Goal: Navigation & Orientation: Find specific page/section

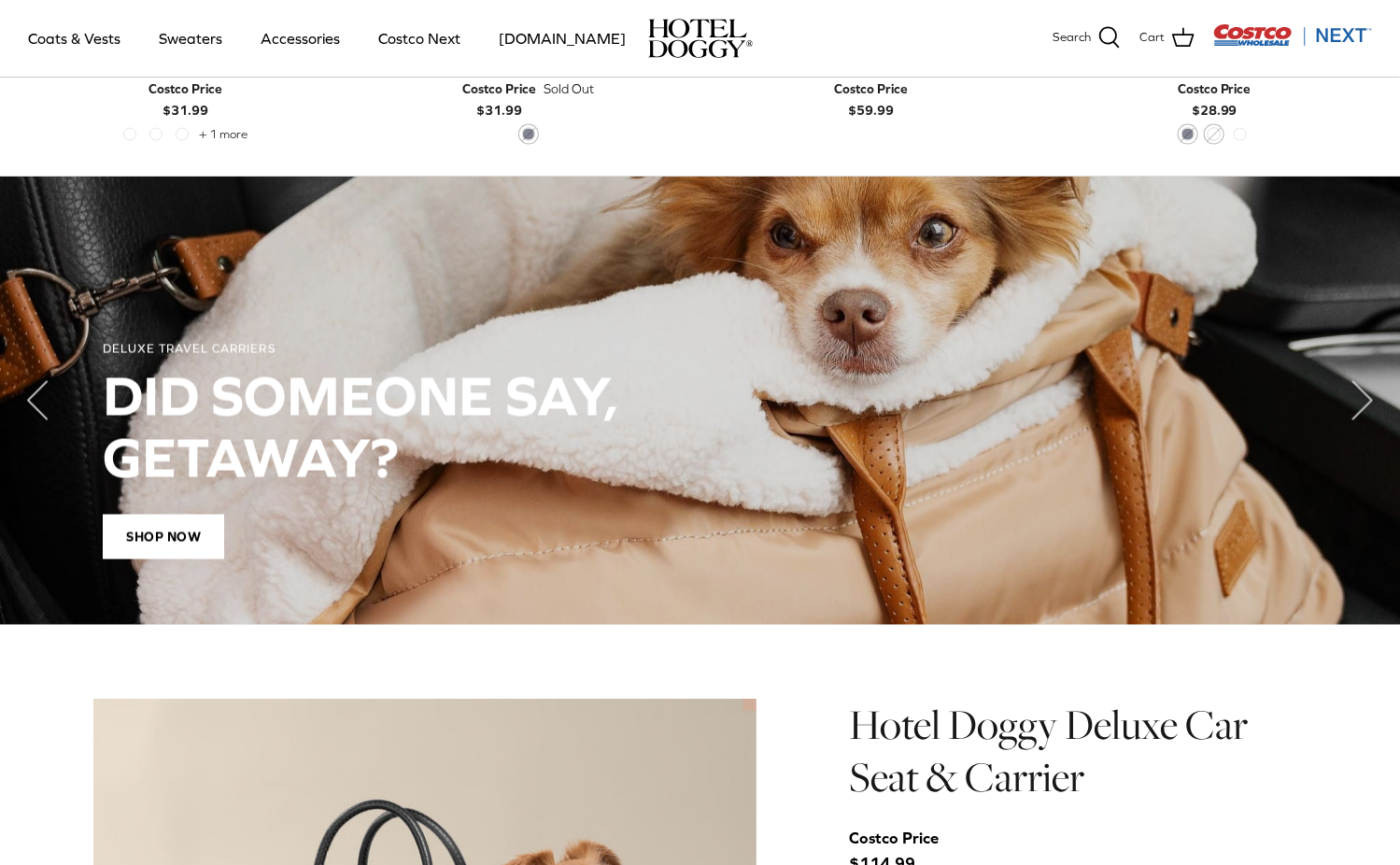
scroll to position [1307, 0]
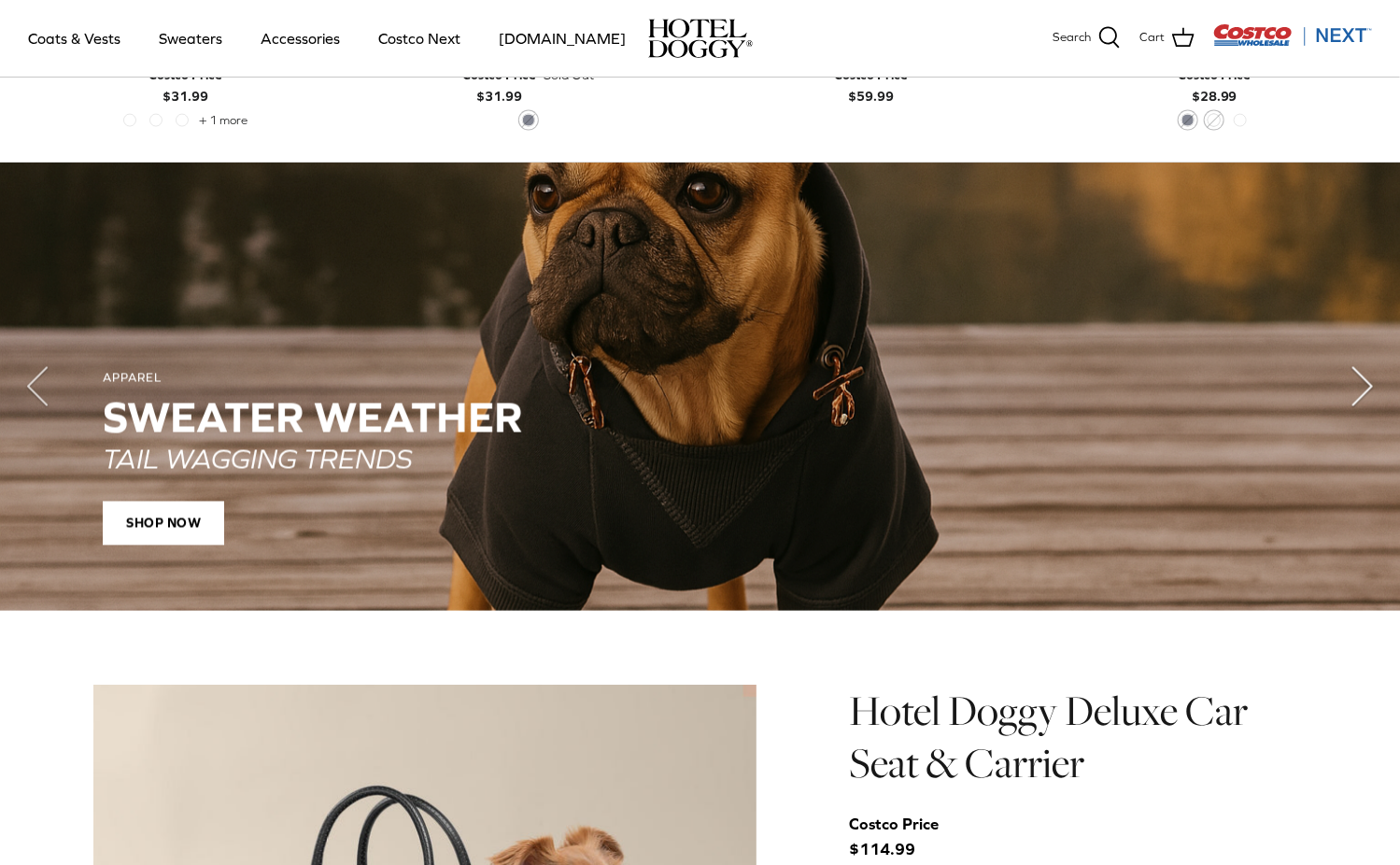
click at [1360, 386] on polyline "Next" at bounding box center [1363, 387] width 19 height 38
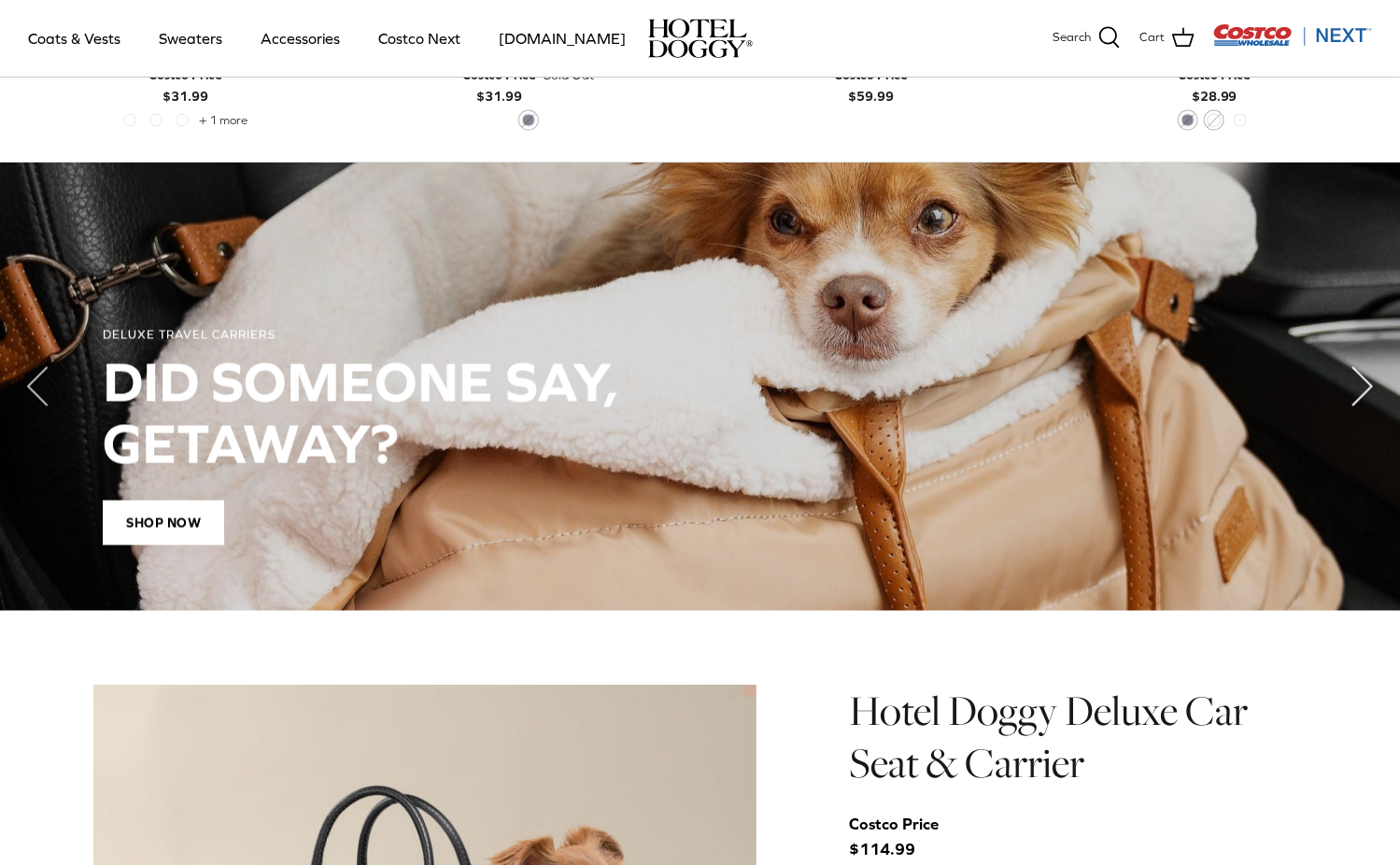
click at [1360, 386] on polyline "Next" at bounding box center [1363, 387] width 19 height 38
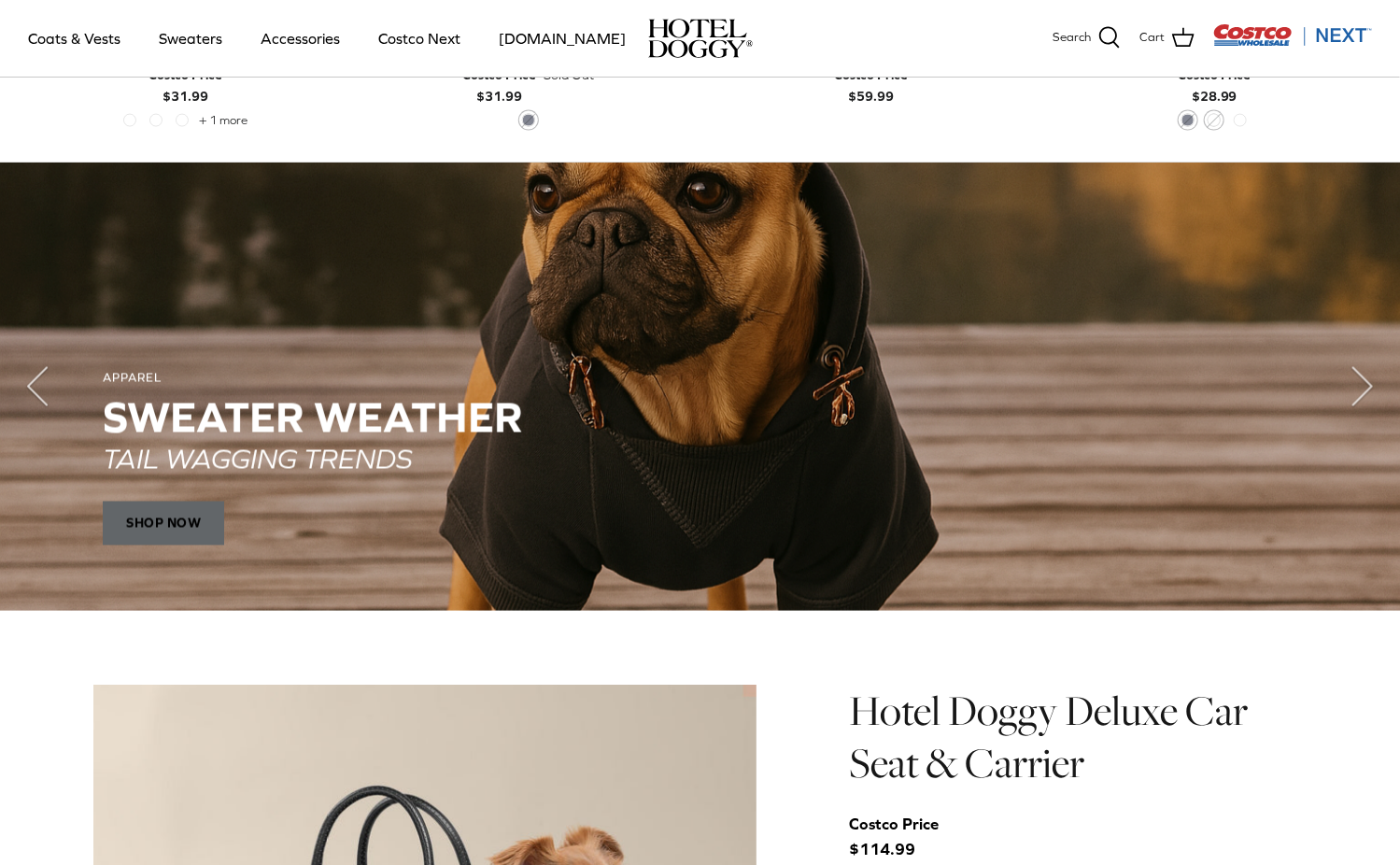
click at [187, 503] on span "SHOP NOW" at bounding box center [163, 523] width 121 height 45
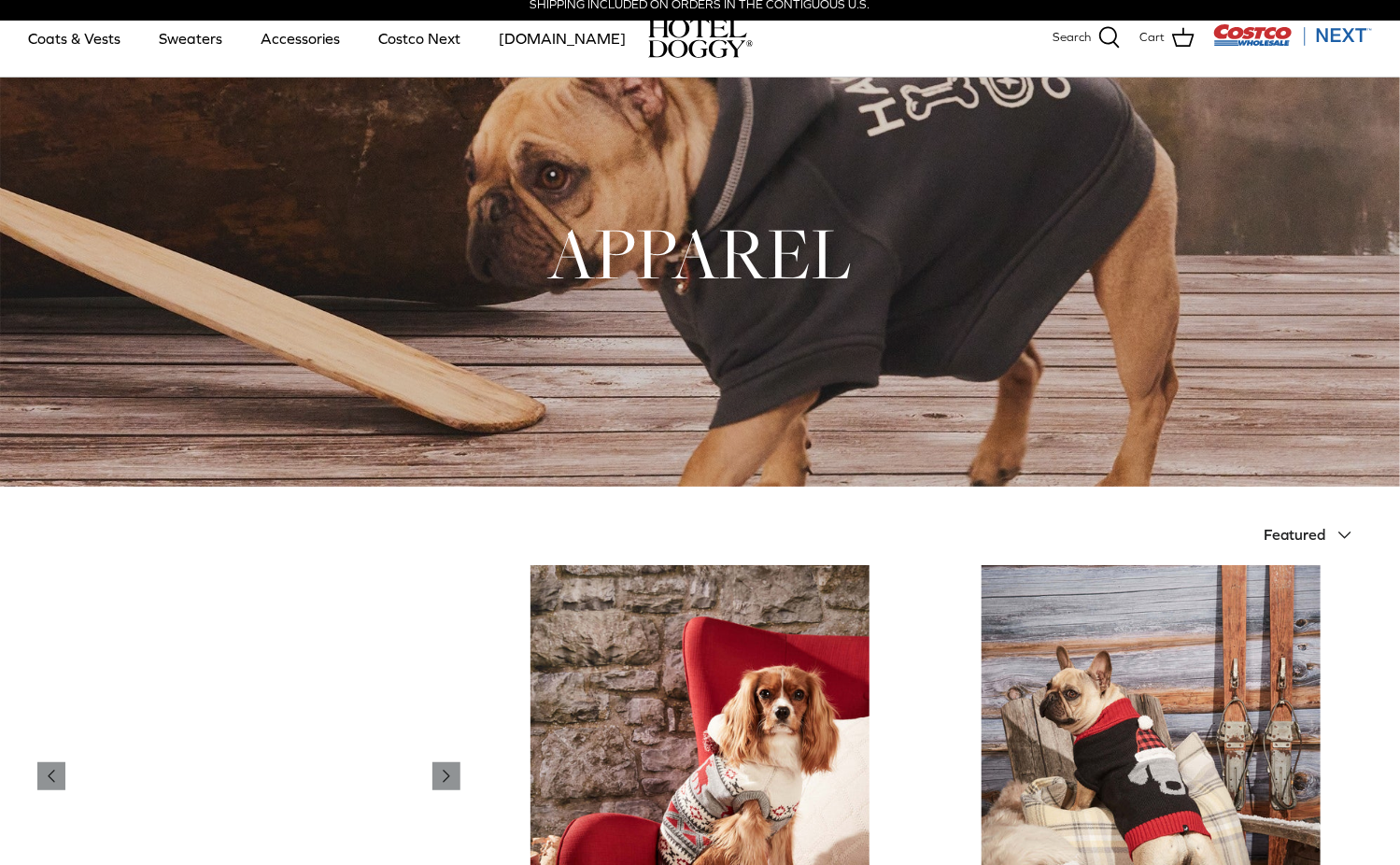
scroll to position [8, 0]
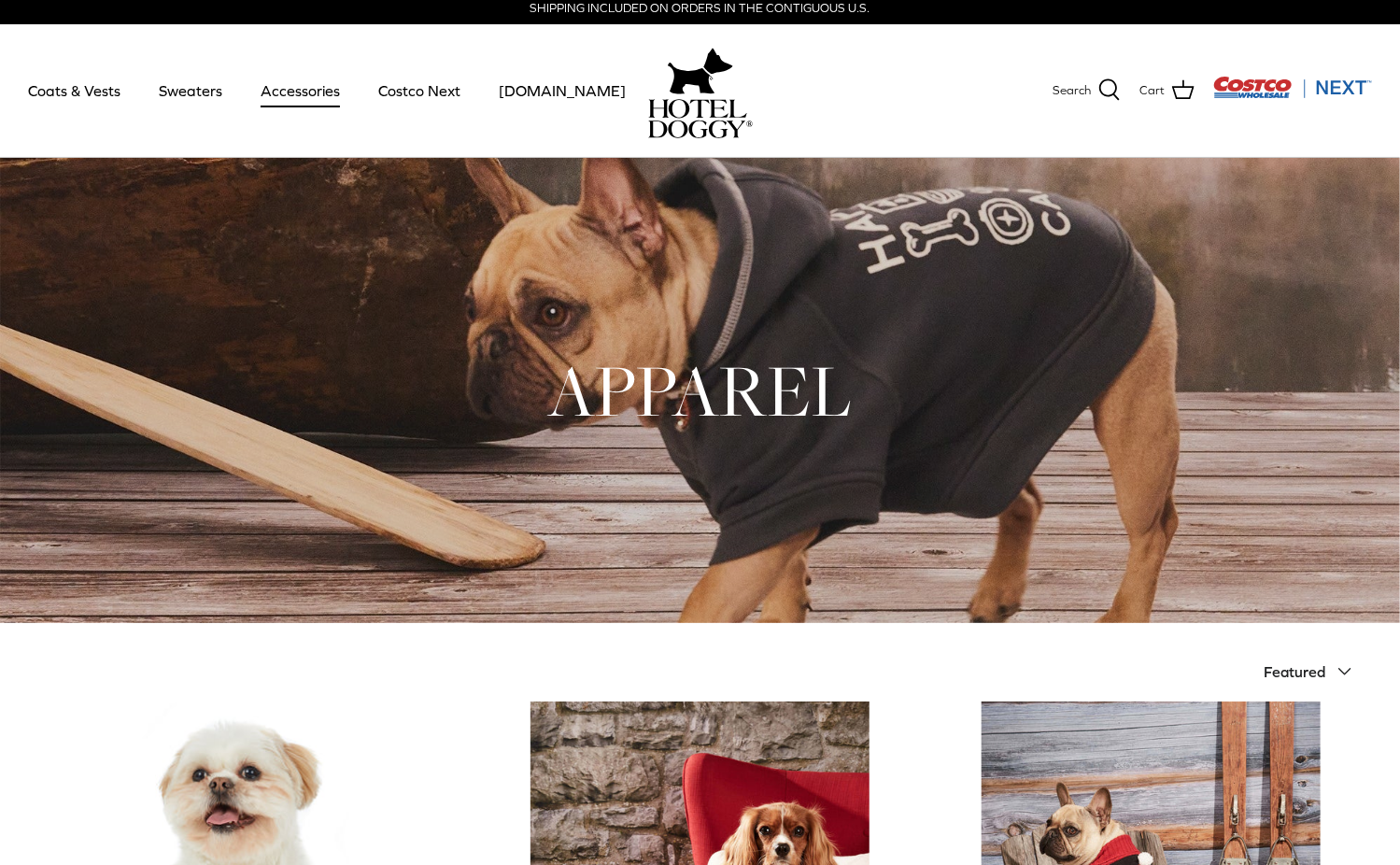
click at [310, 84] on link "Accessories" at bounding box center [300, 90] width 113 height 63
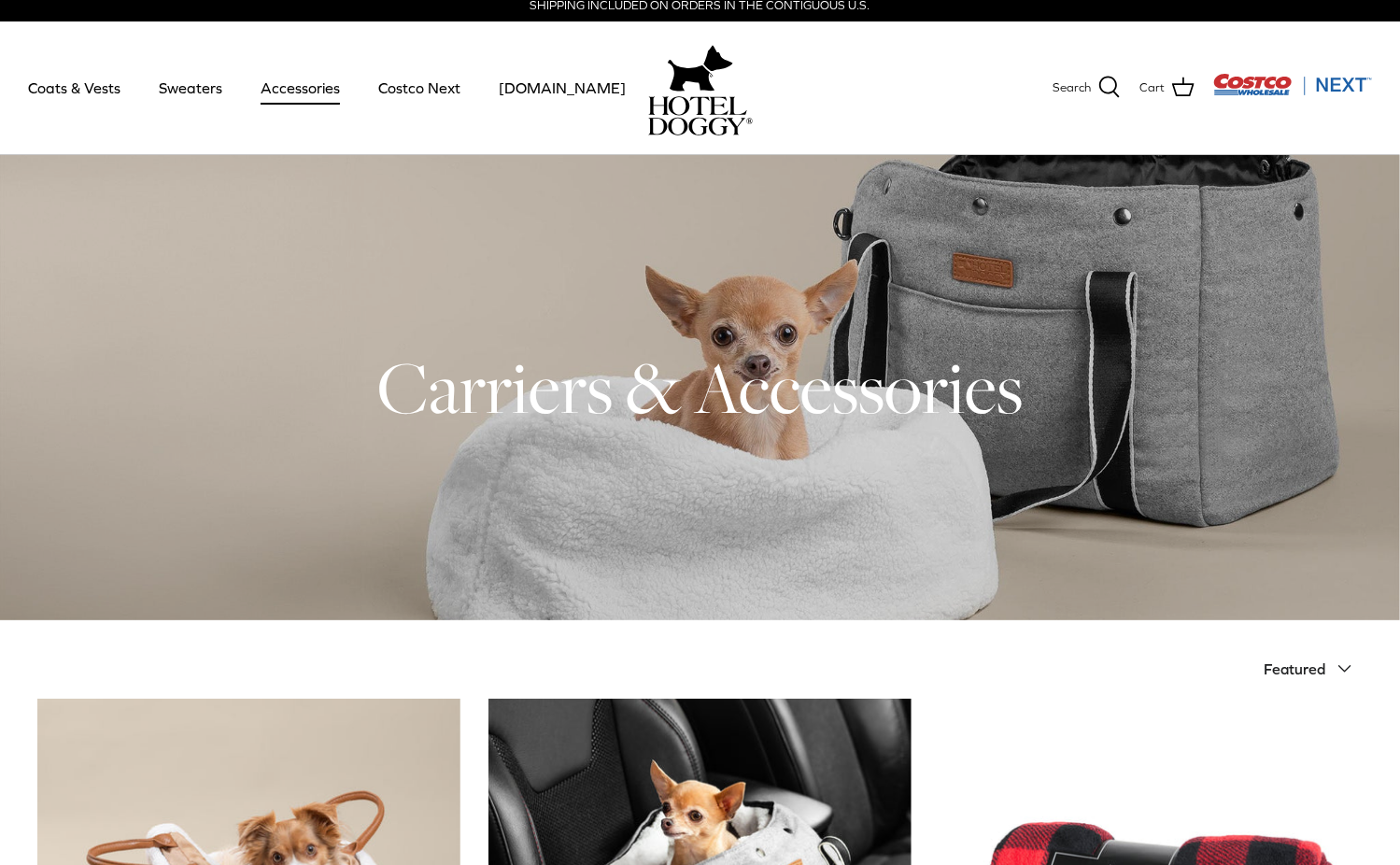
scroll to position [9, 0]
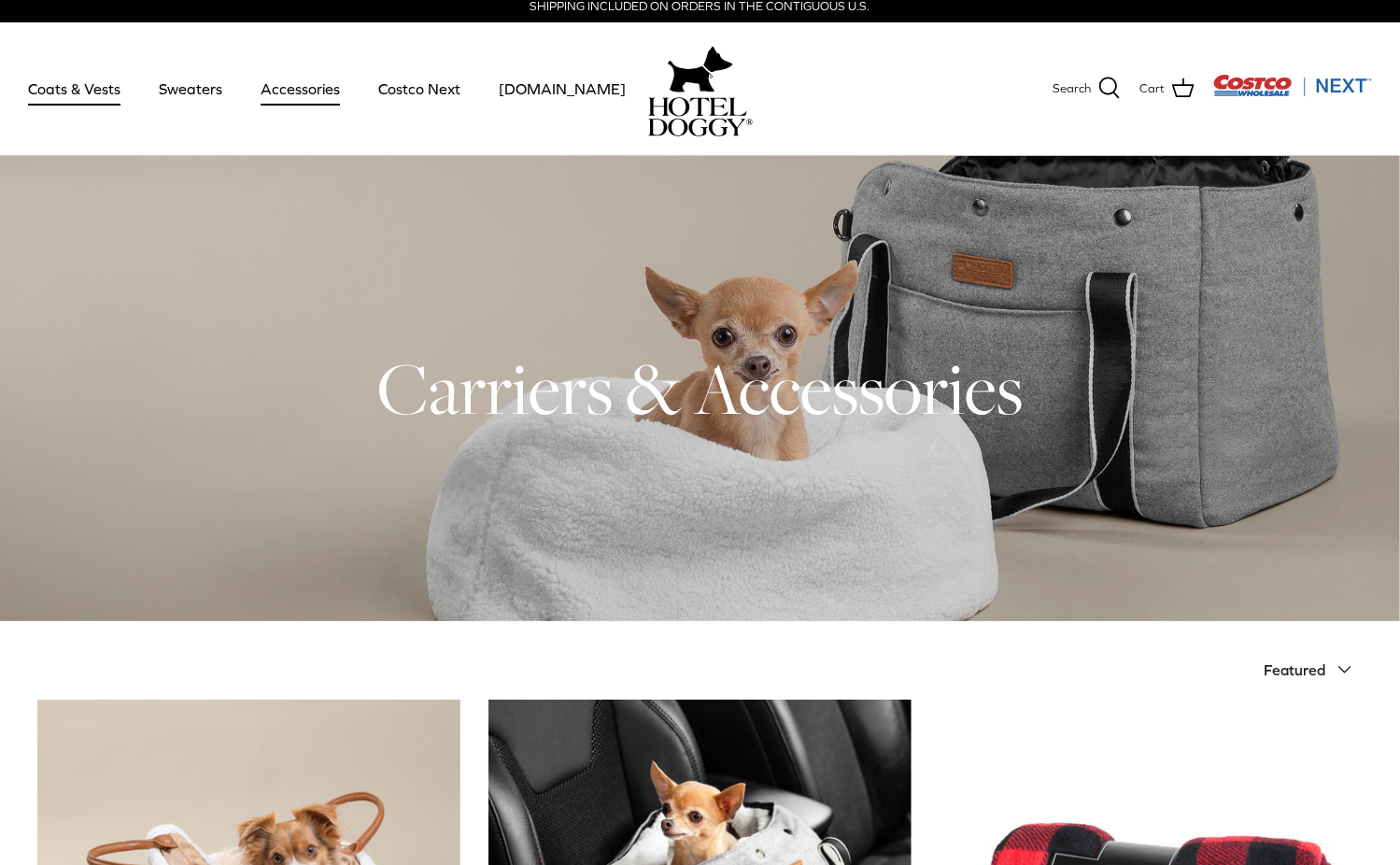
click at [50, 99] on link "Coats & Vests" at bounding box center [74, 88] width 126 height 63
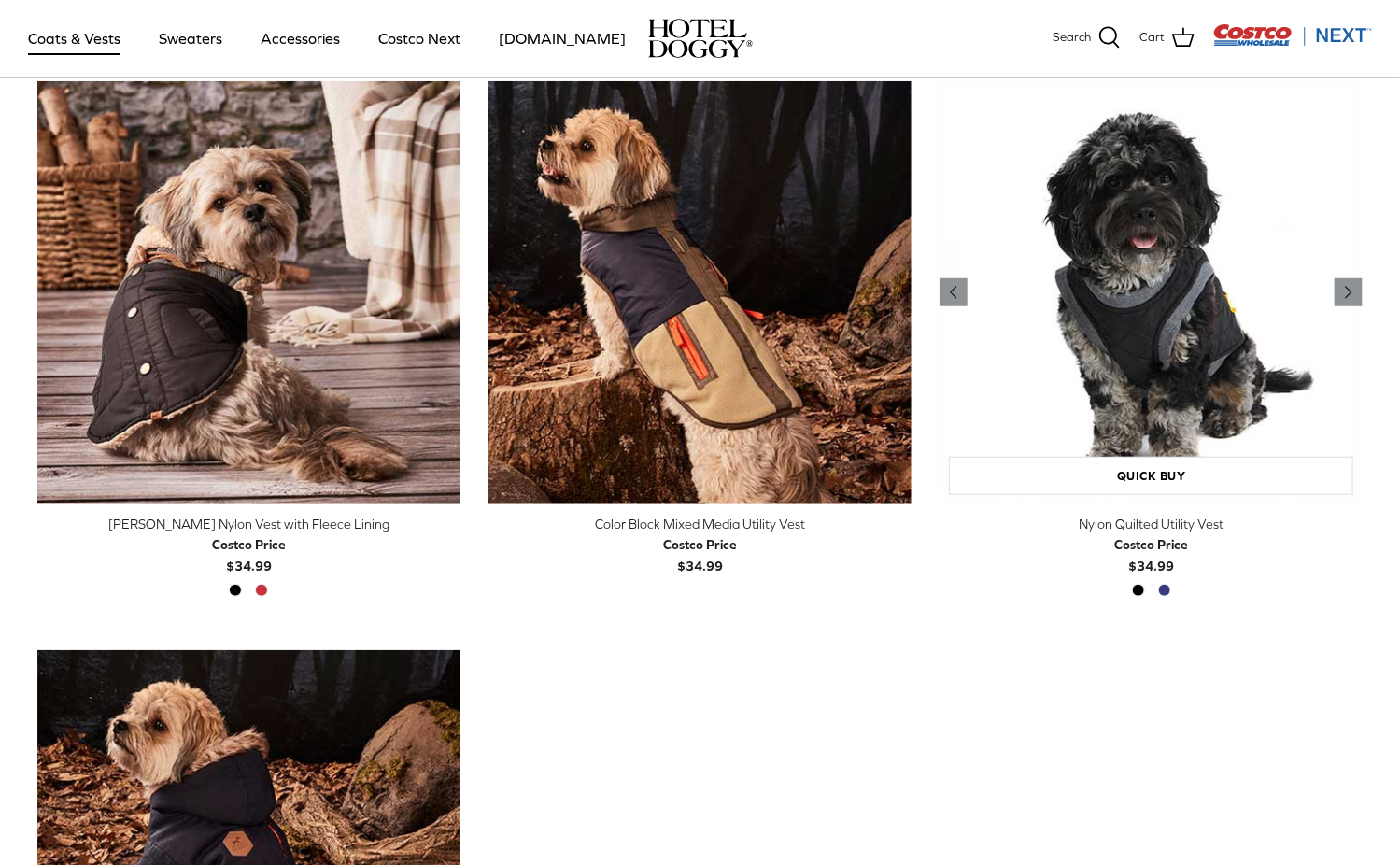
scroll to position [436, 0]
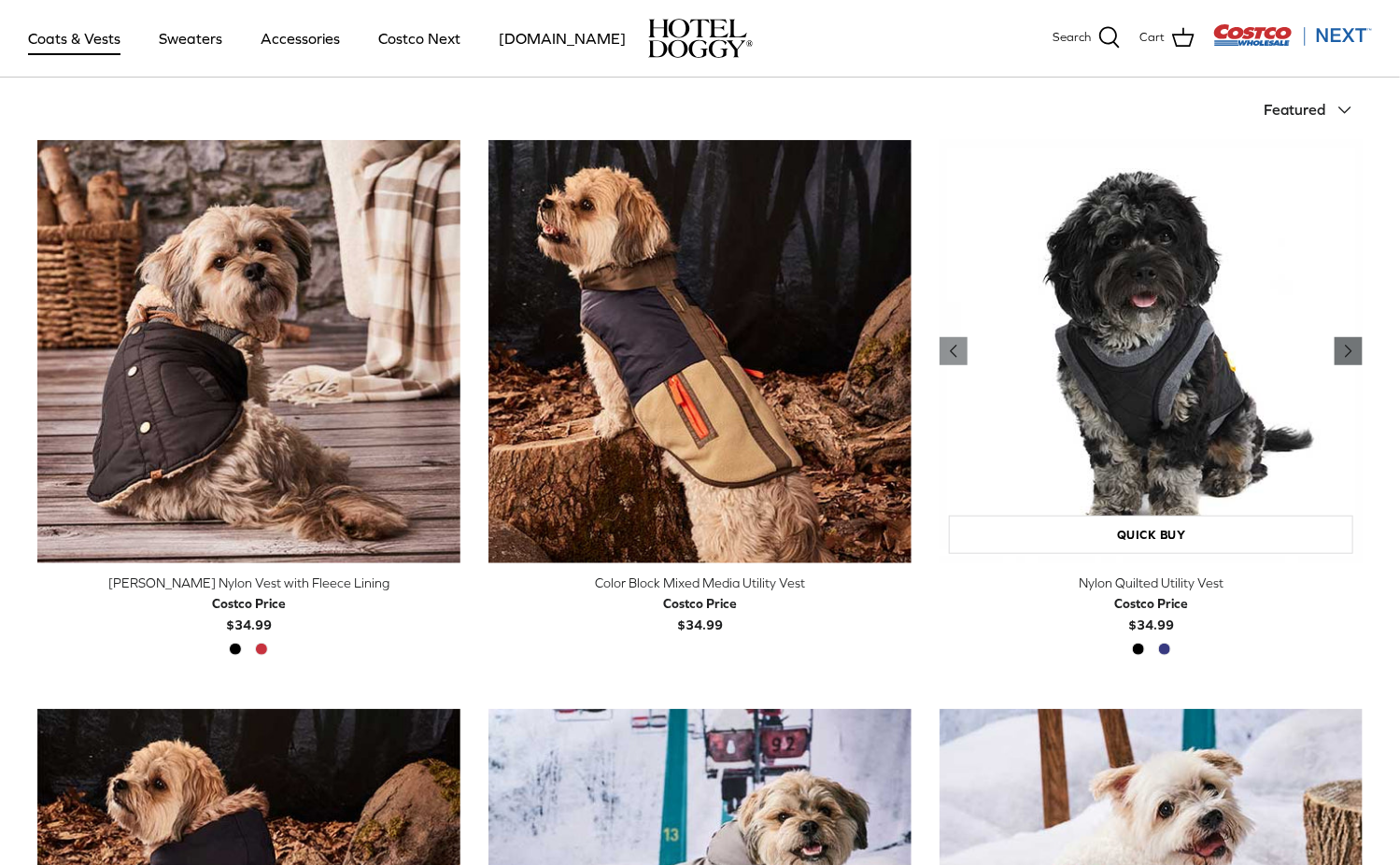
click at [1351, 356] on icon "Right" at bounding box center [1349, 351] width 23 height 23
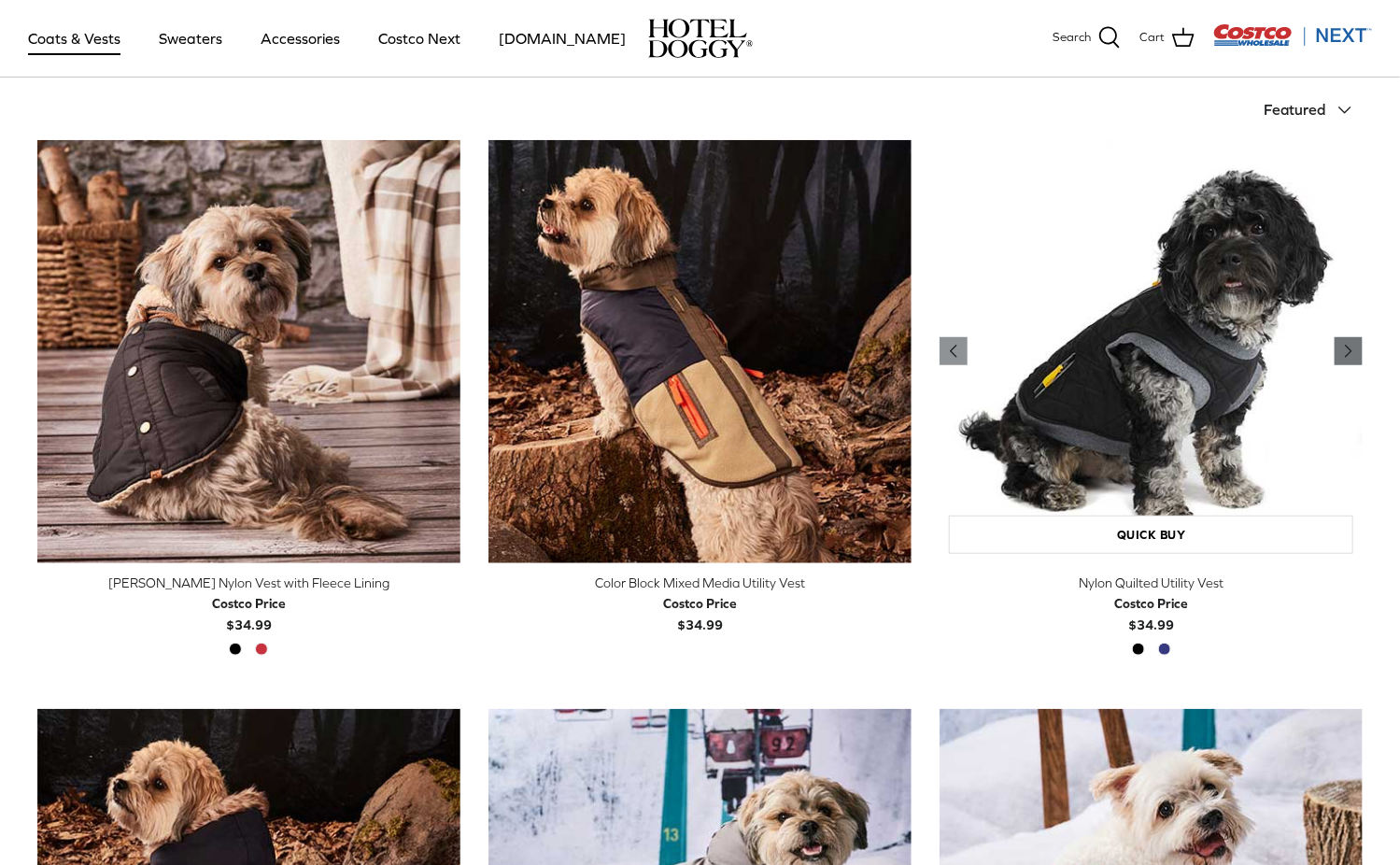
click at [1351, 356] on icon "Right" at bounding box center [1349, 351] width 23 height 23
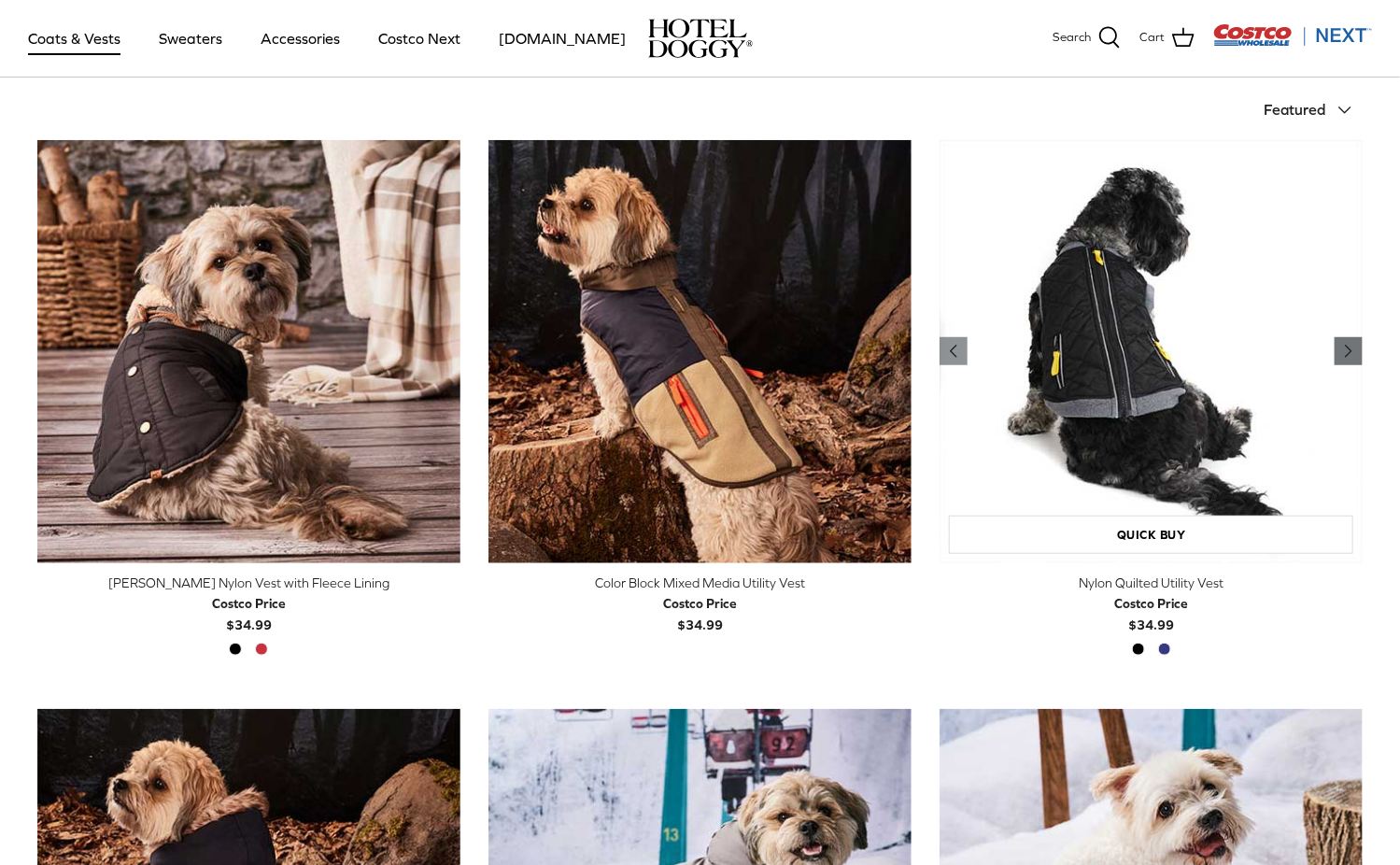
click at [1351, 356] on icon "Right" at bounding box center [1349, 351] width 23 height 23
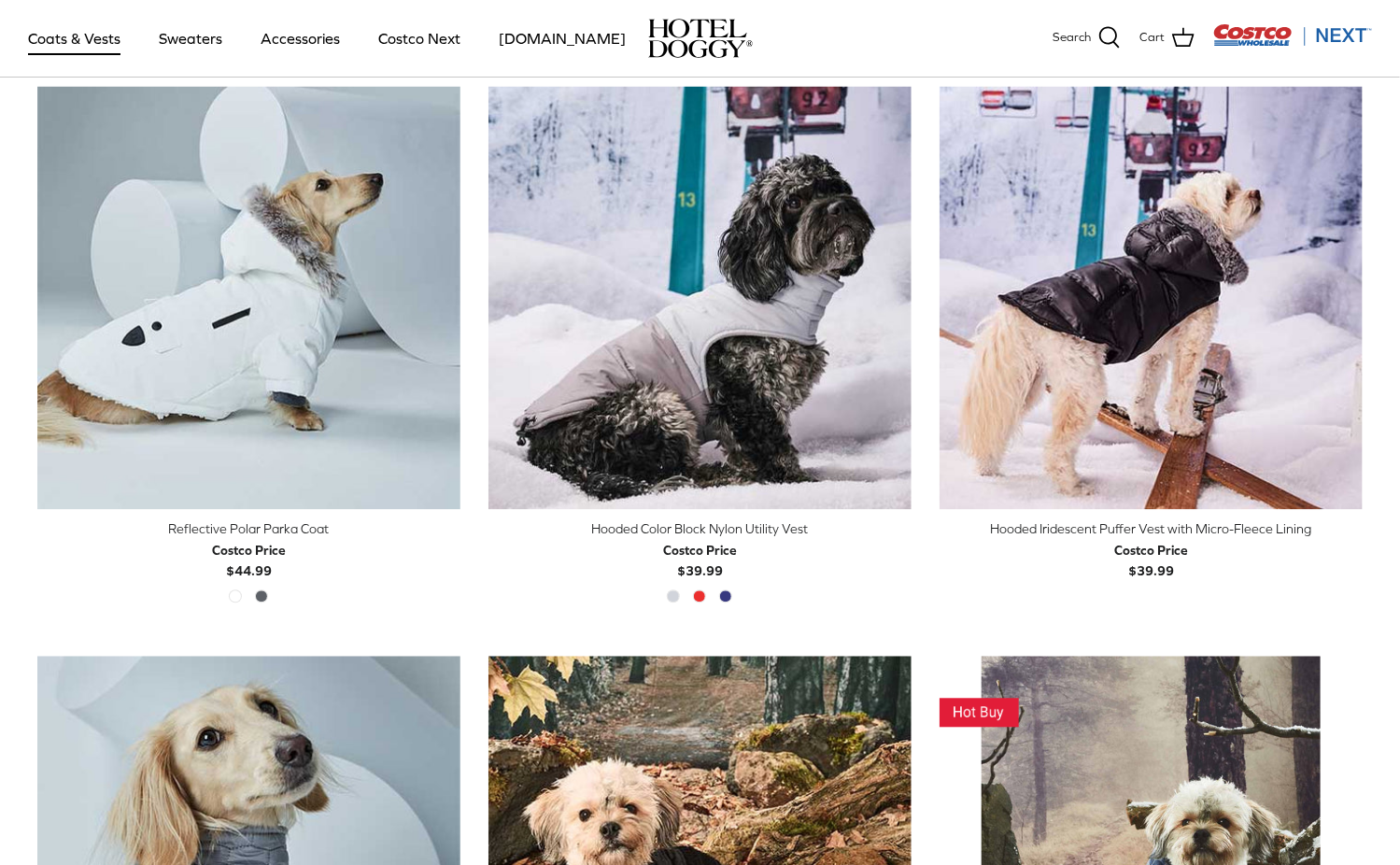
scroll to position [1618, 0]
